Goal: Navigation & Orientation: Find specific page/section

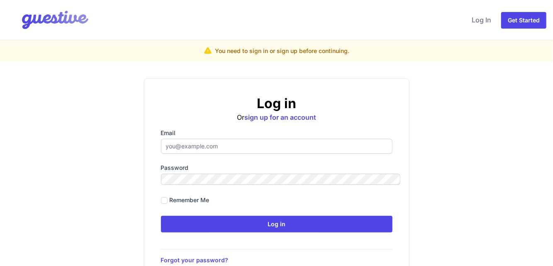
type input "[EMAIL_ADDRESS][DOMAIN_NAME]"
click at [356, 139] on input "[EMAIL_ADDRESS][DOMAIN_NAME]" at bounding box center [276, 146] width 231 height 15
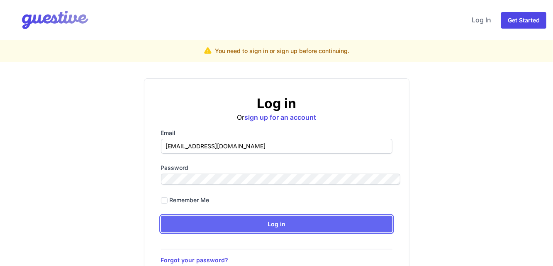
click at [242, 216] on input "Log in" at bounding box center [276, 224] width 231 height 17
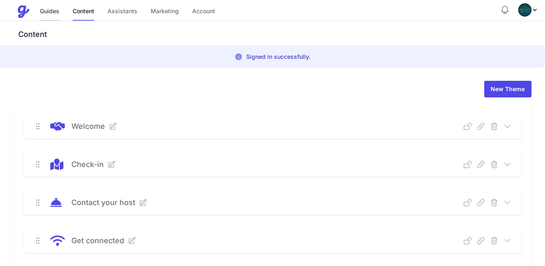
click at [40, 4] on link "Guides" at bounding box center [49, 12] width 19 height 18
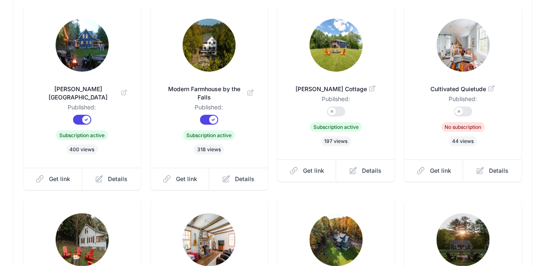
scroll to position [144, 0]
